Goal: Browse casually: Explore the website without a specific task or goal

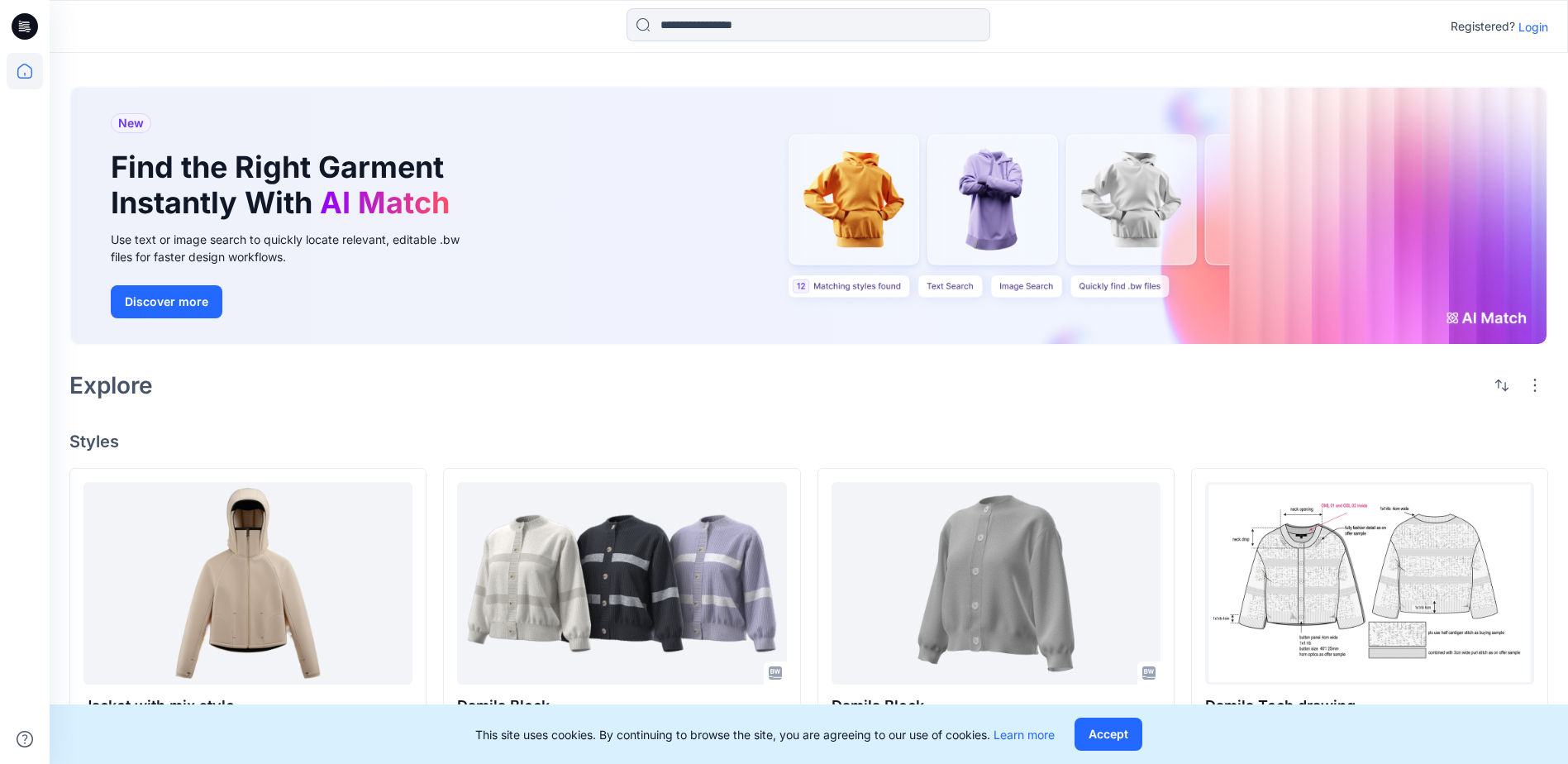
click at [1535, 26] on p "Login" at bounding box center [1533, 27] width 30 height 18
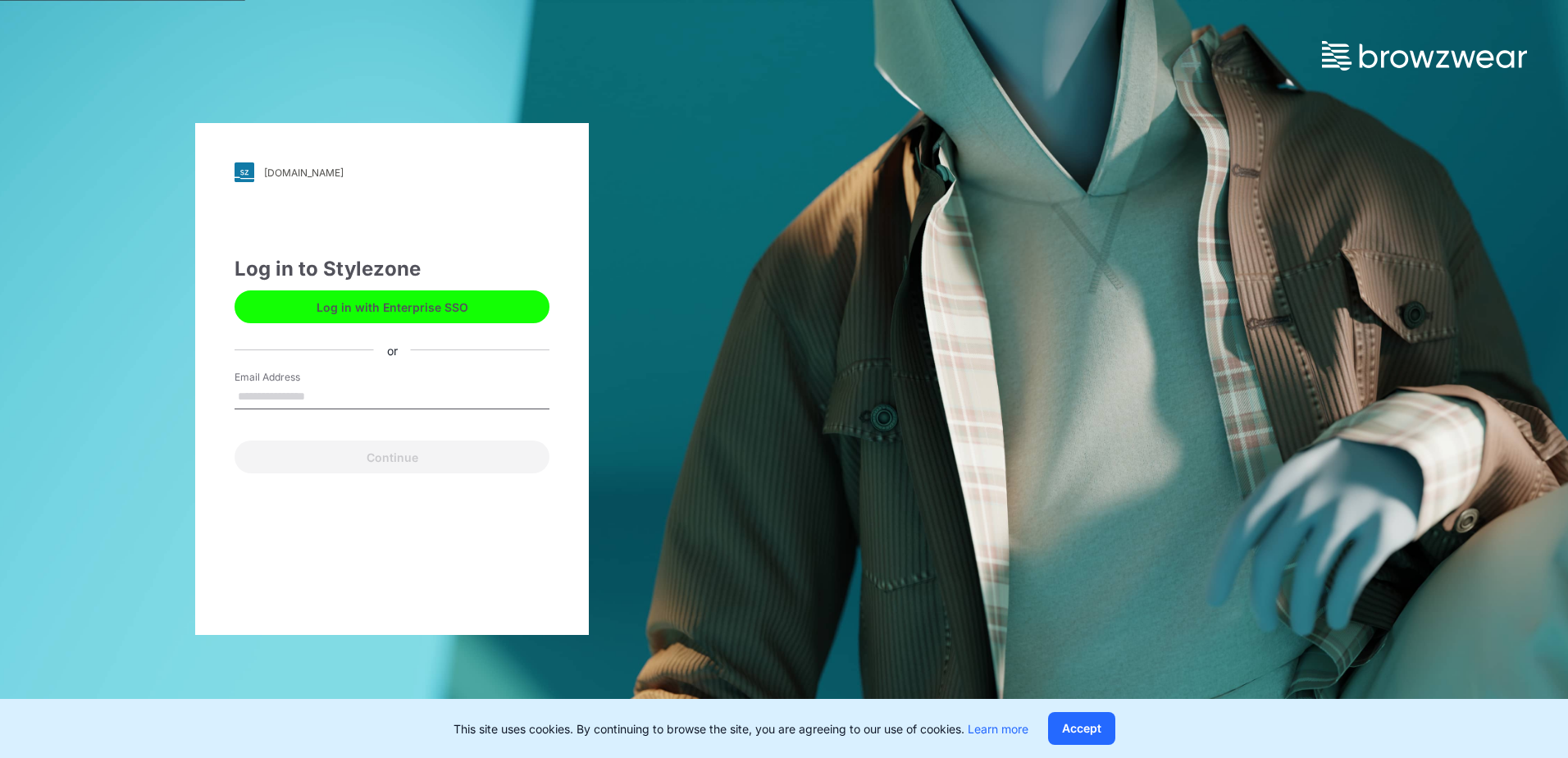
click at [364, 313] on button "Log in with Enterprise SSO" at bounding box center [392, 306] width 315 height 32
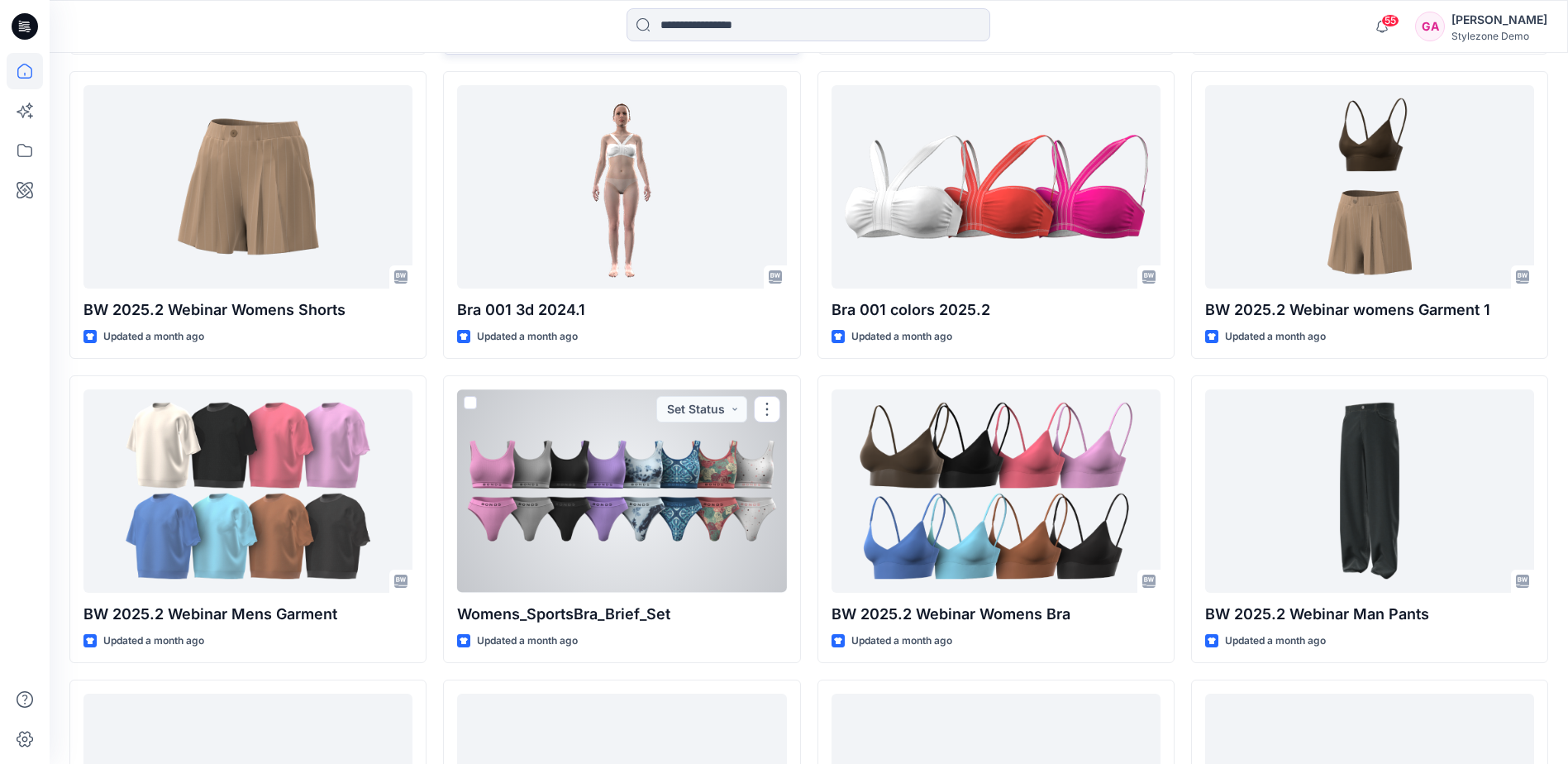
scroll to position [2165, 0]
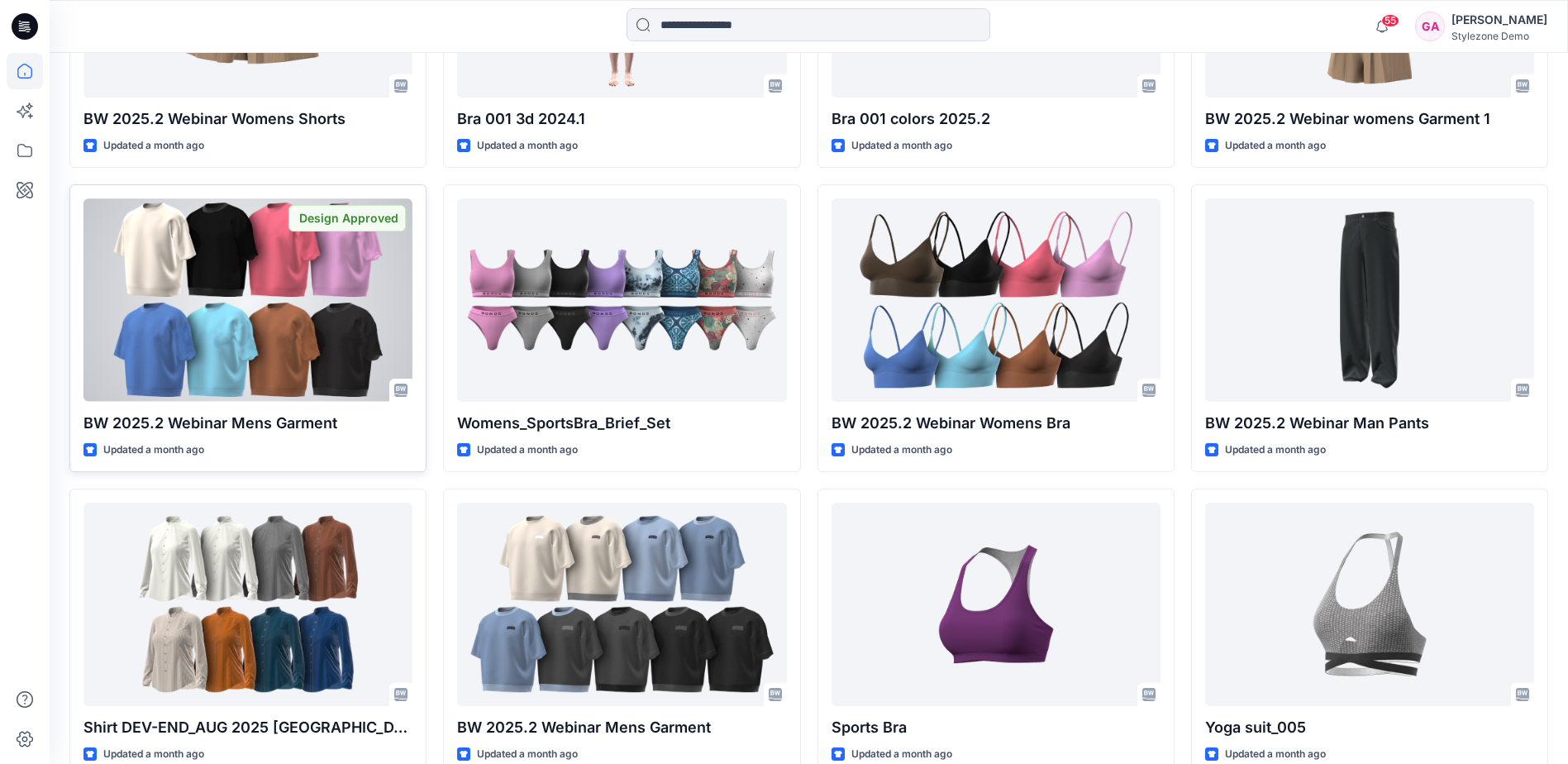
click at [287, 319] on div at bounding box center [248, 299] width 329 height 202
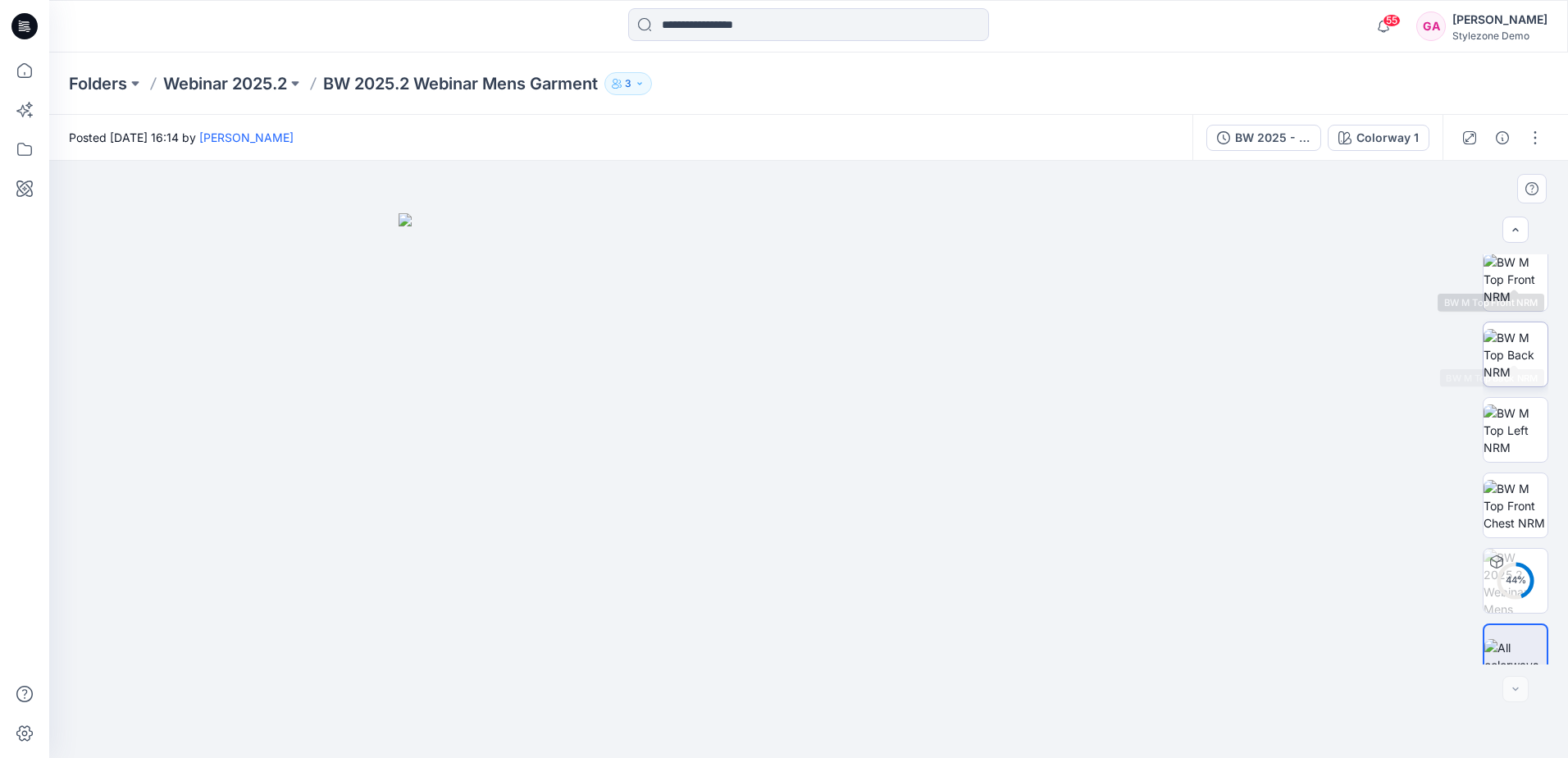
scroll to position [184, 0]
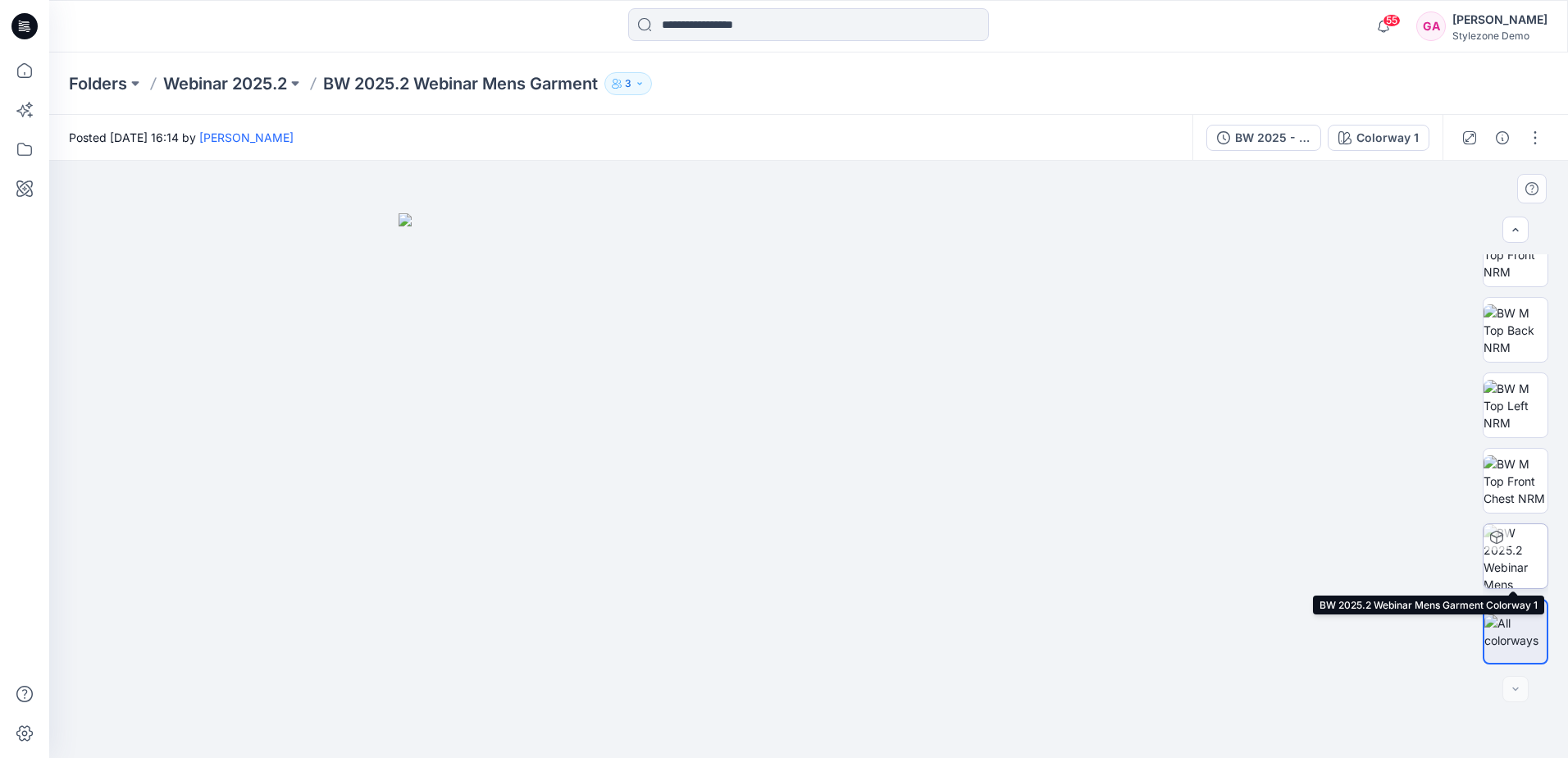
click at [1512, 565] on img at bounding box center [1514, 555] width 64 height 64
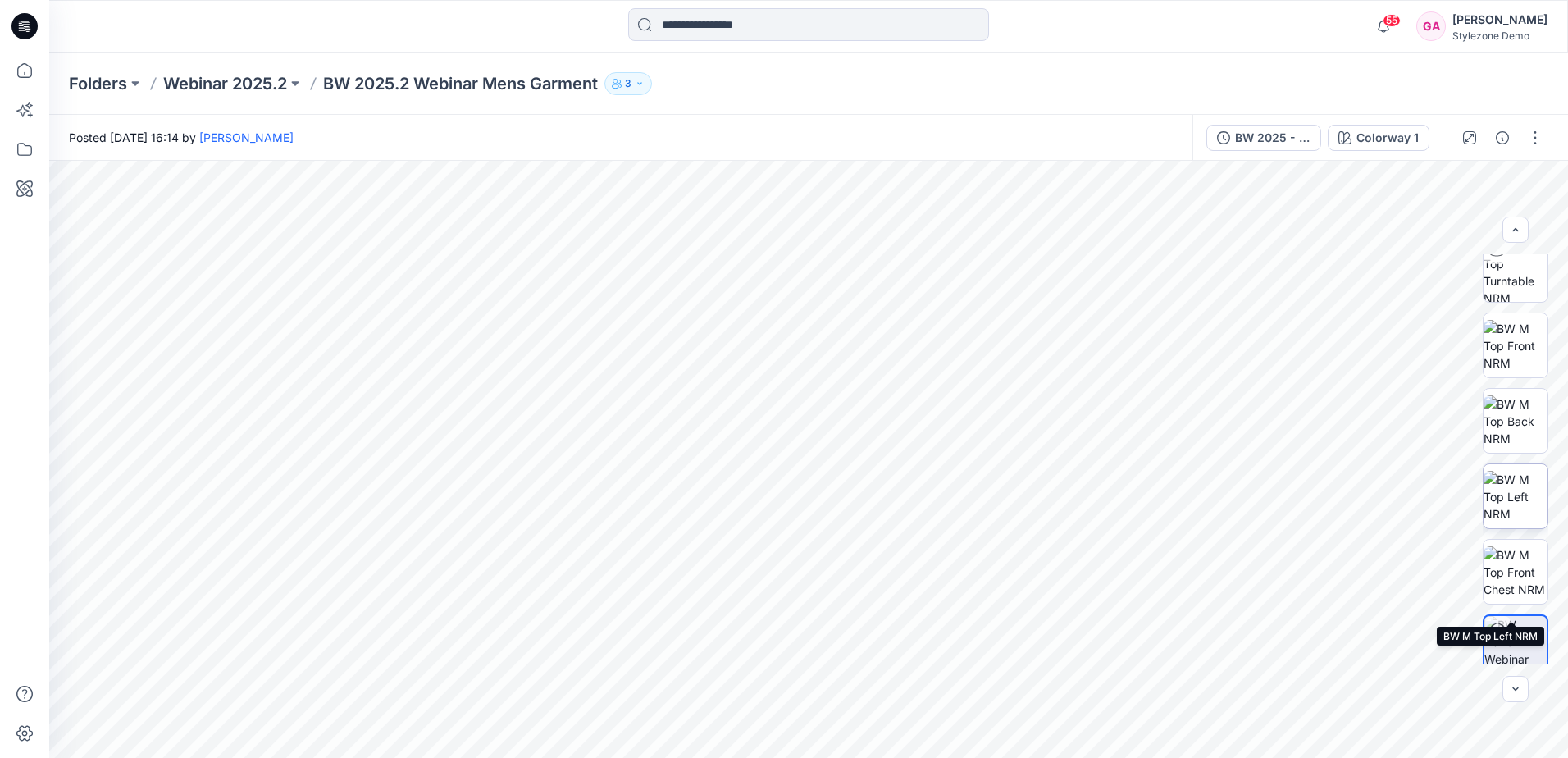
scroll to position [0, 0]
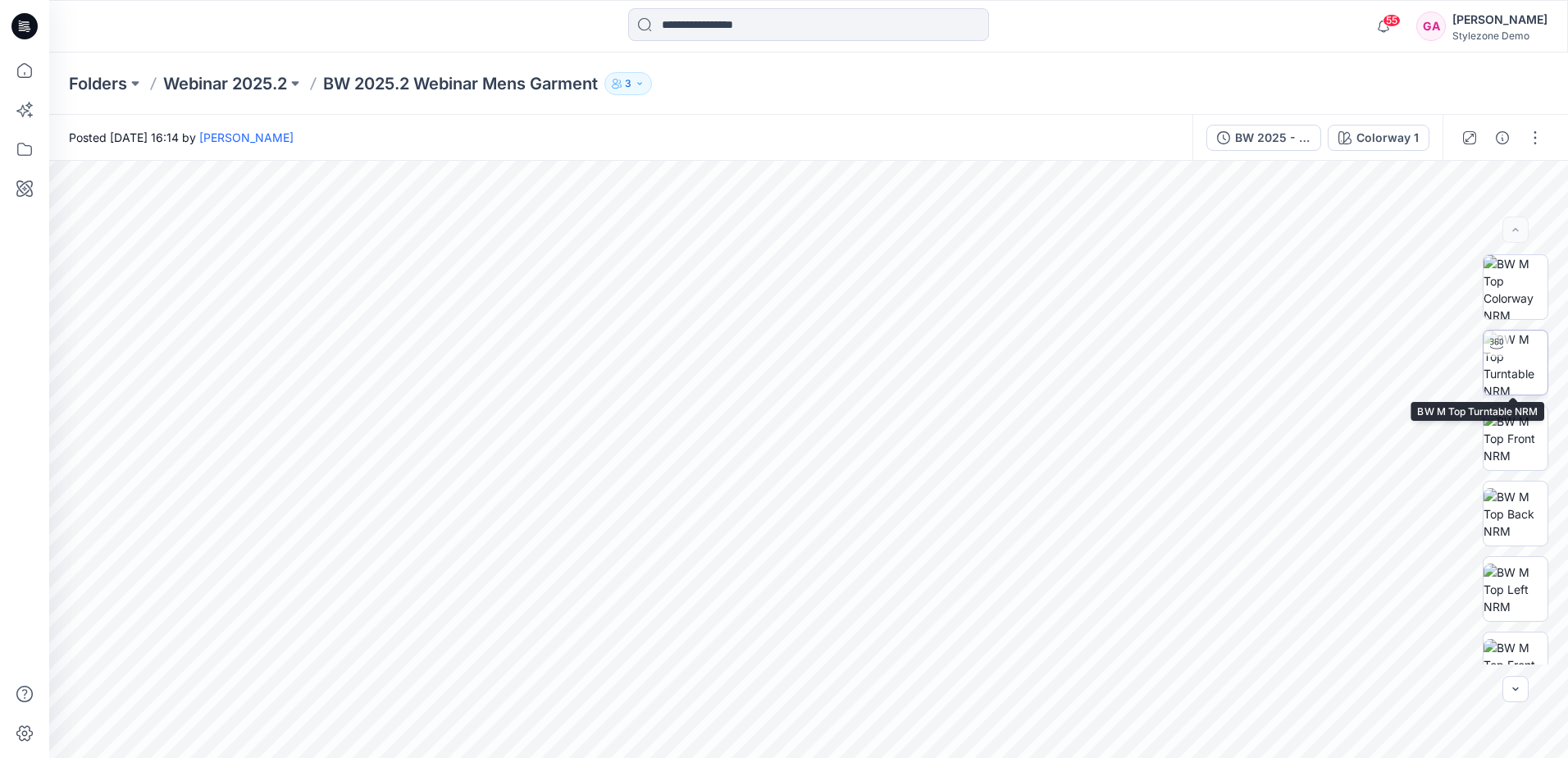
click at [1489, 357] on img at bounding box center [1514, 362] width 64 height 64
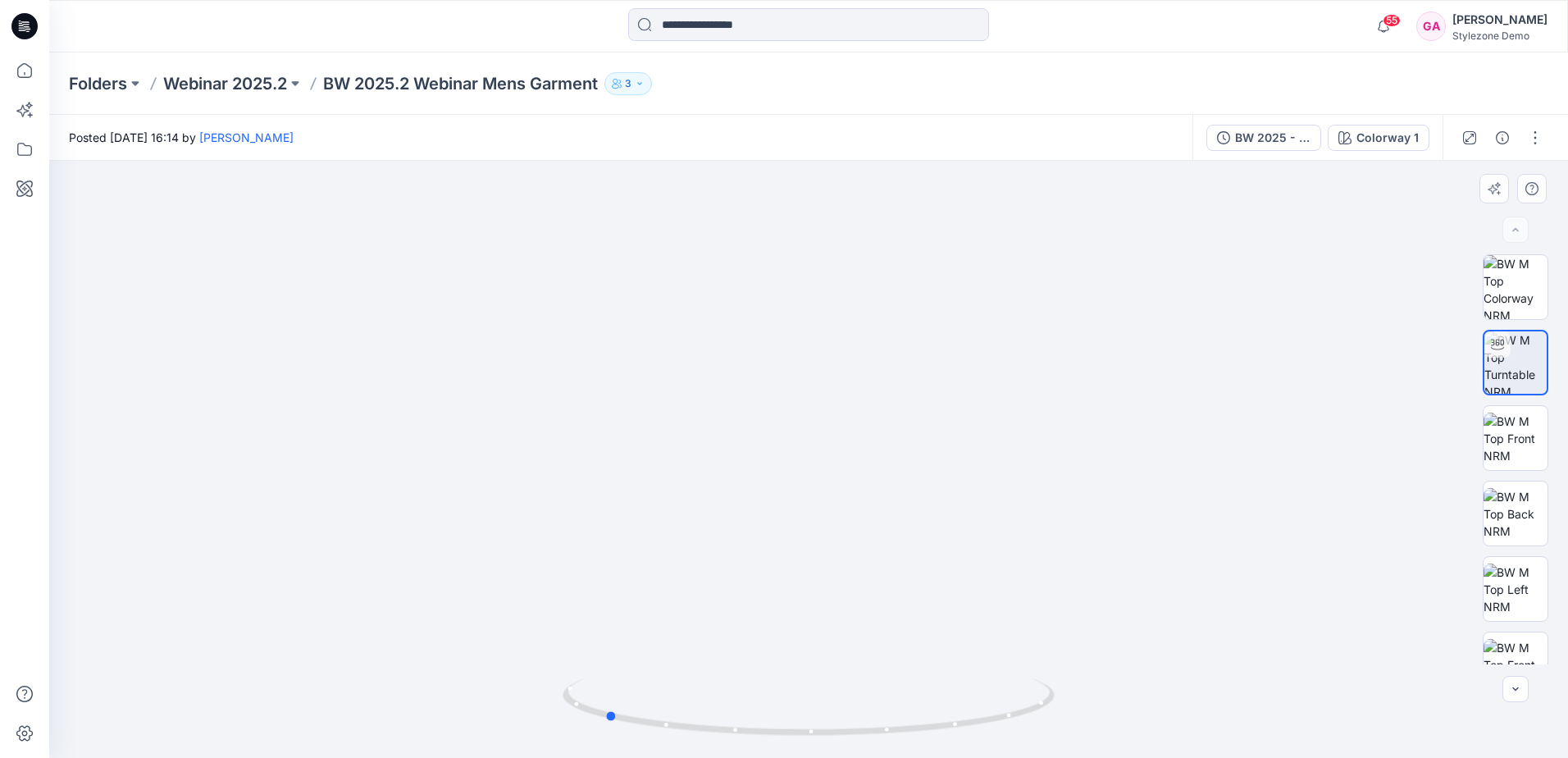
drag, startPoint x: 920, startPoint y: 733, endPoint x: 1178, endPoint y: 712, distance: 258.9
click at [1176, 718] on div at bounding box center [809, 459] width 1519 height 597
click at [1532, 289] on img at bounding box center [1514, 287] width 64 height 64
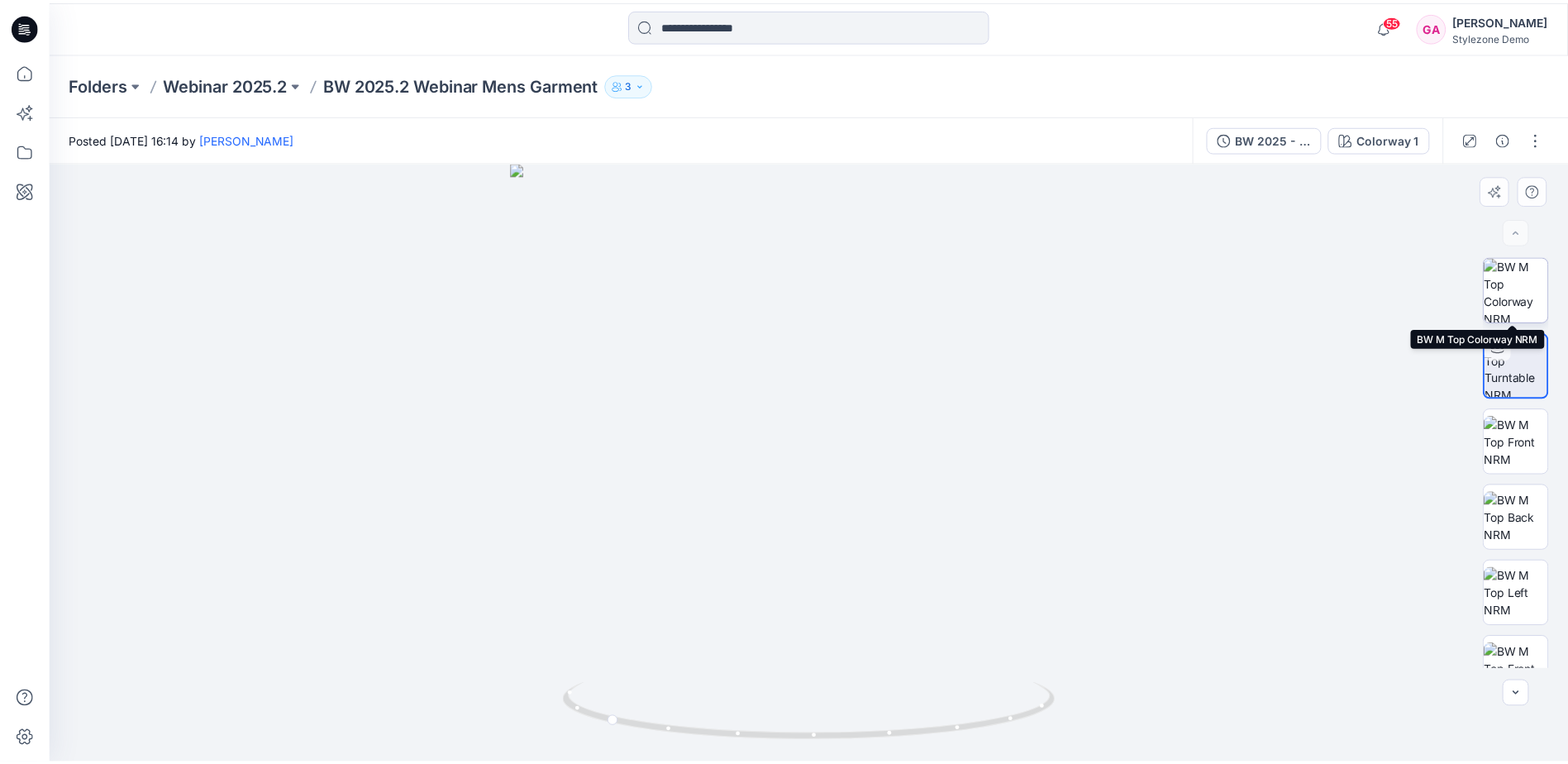
scroll to position [21, 0]
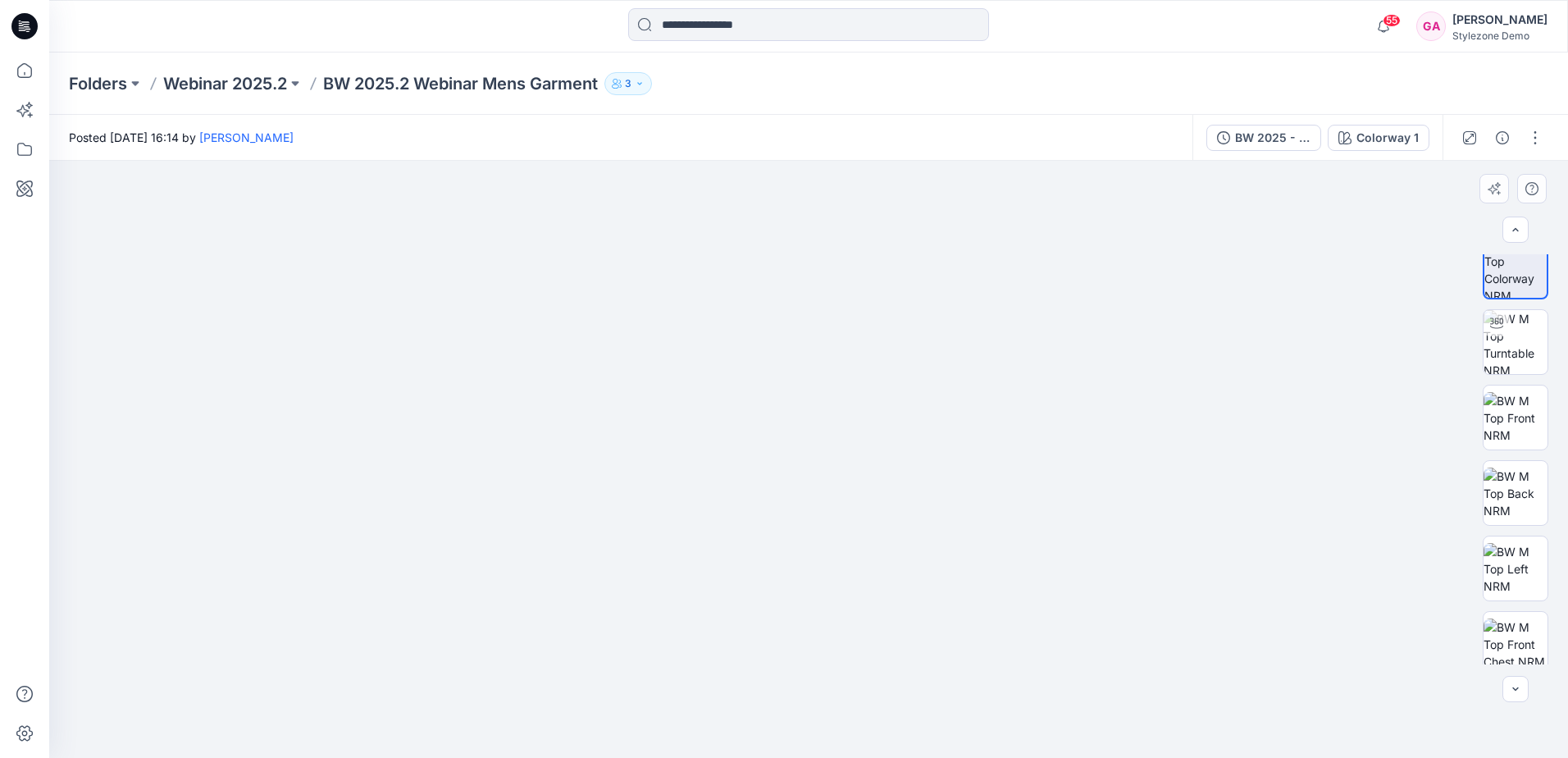
drag, startPoint x: 617, startPoint y: 589, endPoint x: 562, endPoint y: 552, distance: 66.3
click at [562, 553] on img at bounding box center [809, 430] width 673 height 655
click at [28, 74] on icon at bounding box center [24, 70] width 36 height 36
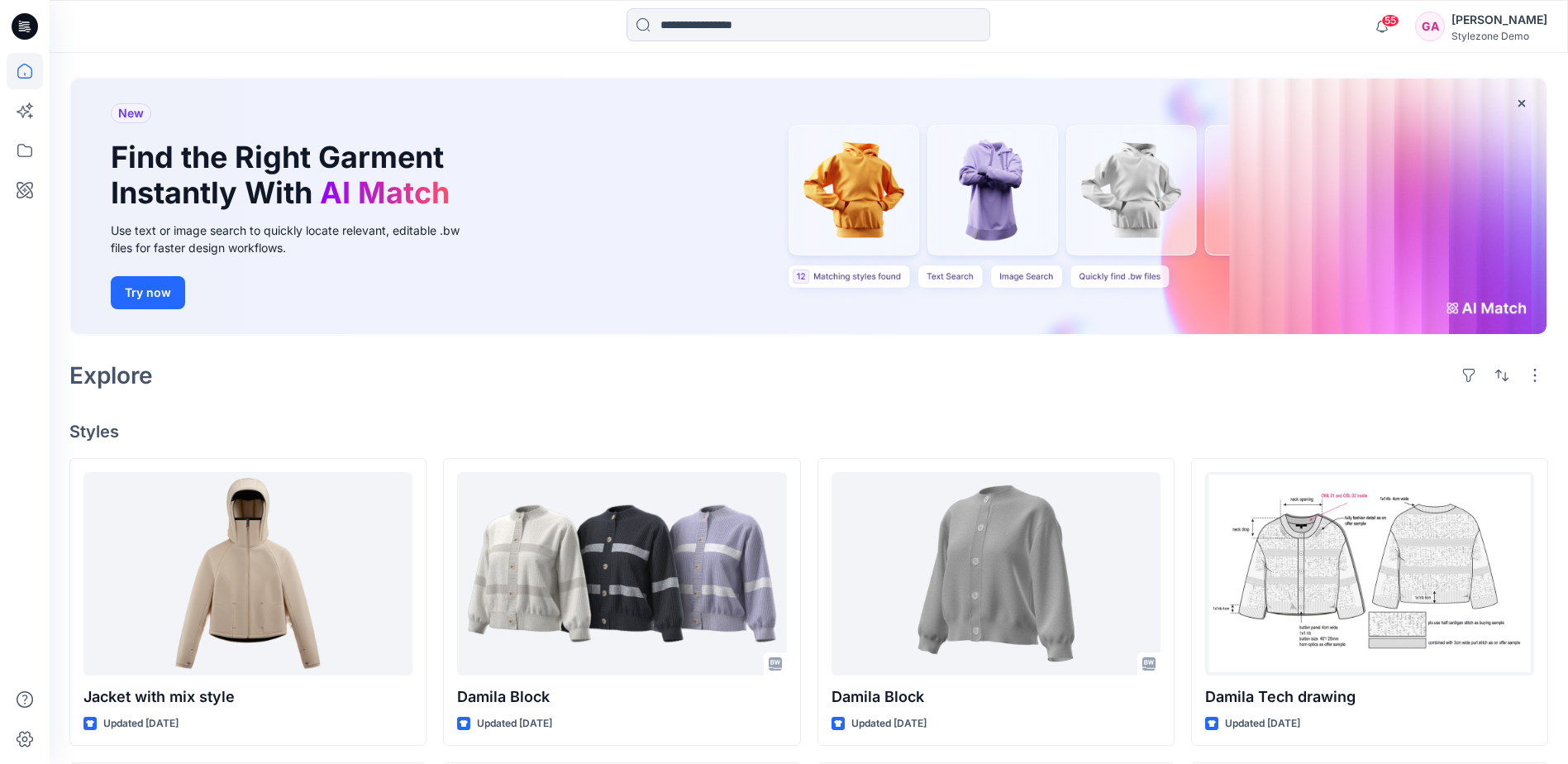
scroll to position [83, 0]
